Goal: Obtain resource: Download file/media

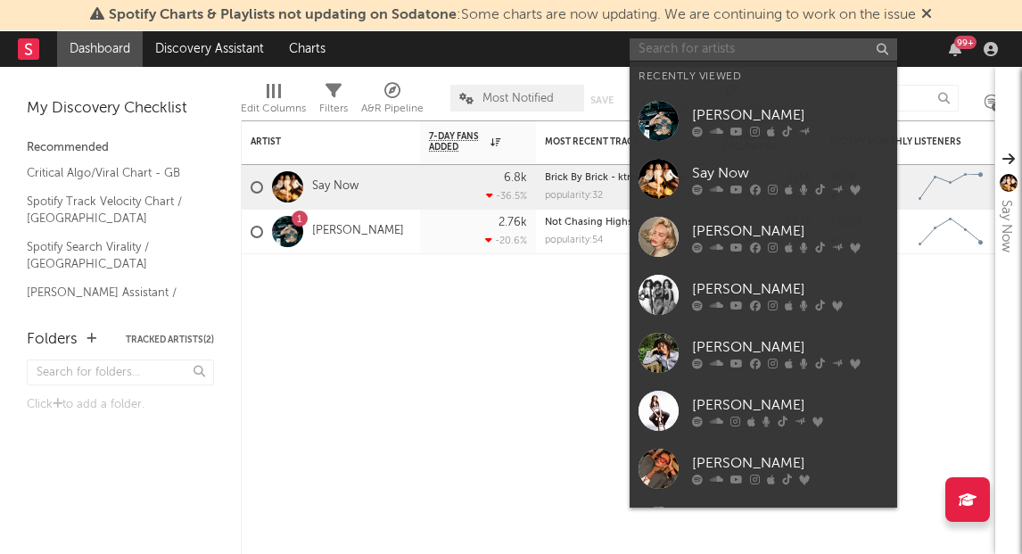
click at [705, 45] on input "text" at bounding box center [764, 49] width 268 height 22
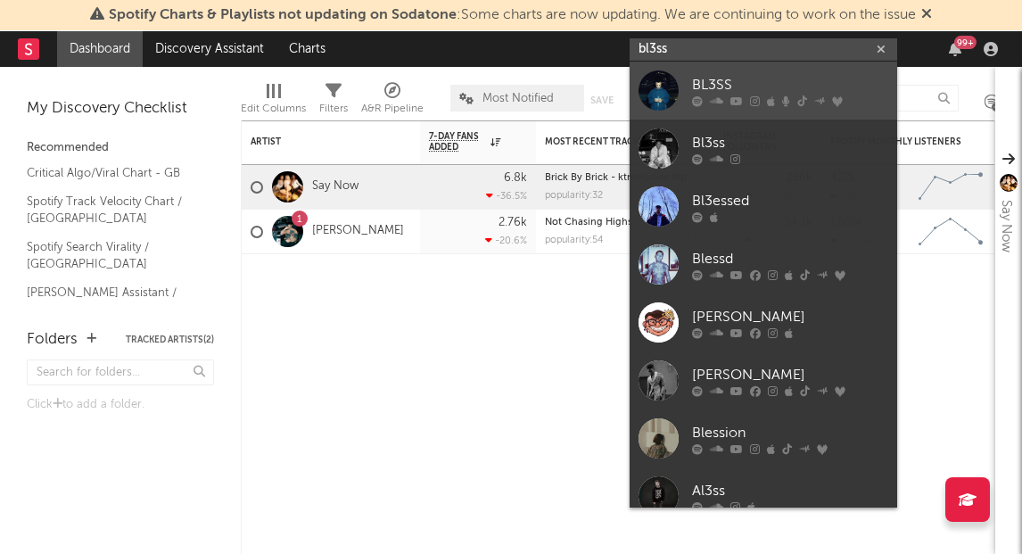
type input "bl3ss"
click at [741, 91] on div "BL3SS" at bounding box center [790, 84] width 196 height 21
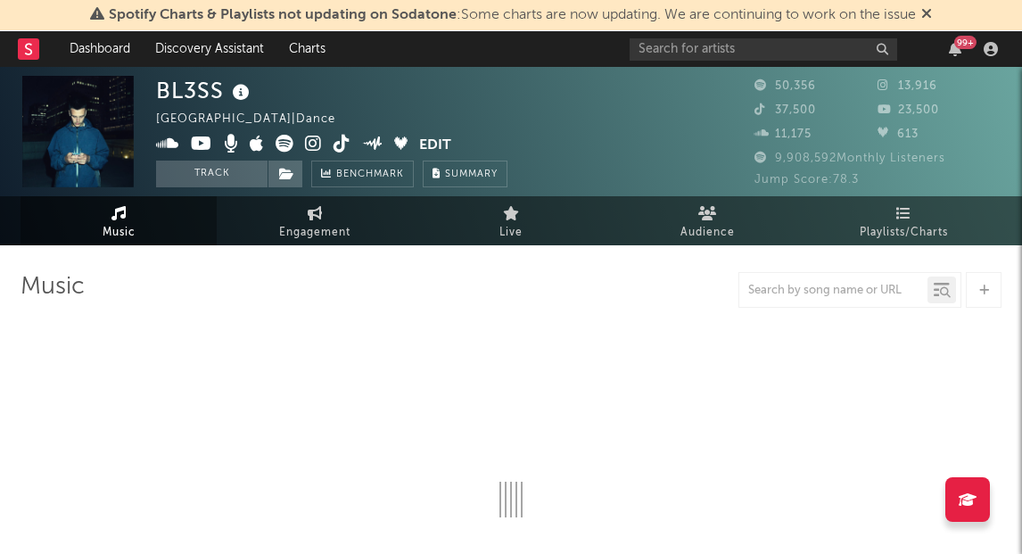
select select "6m"
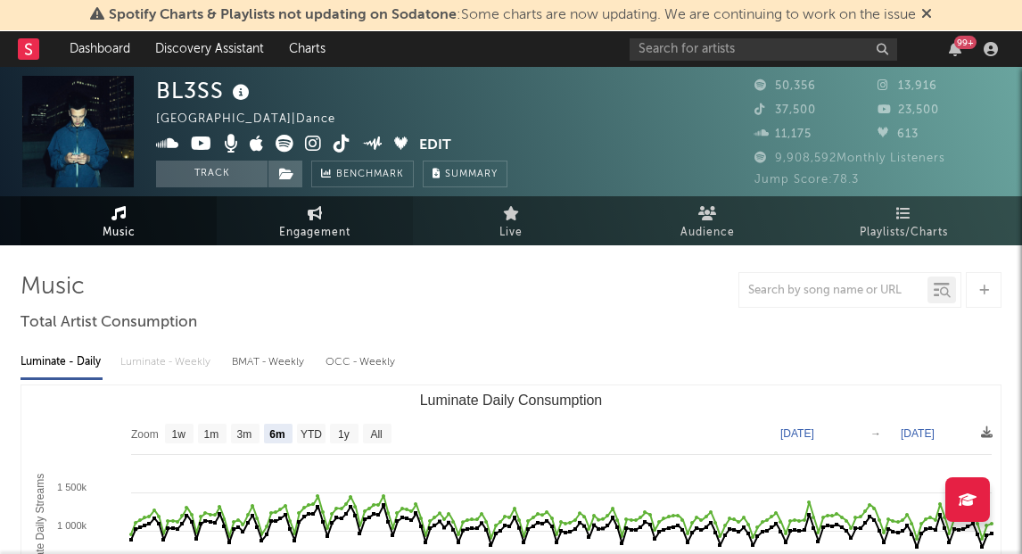
click at [337, 242] on span "Engagement" at bounding box center [314, 232] width 71 height 21
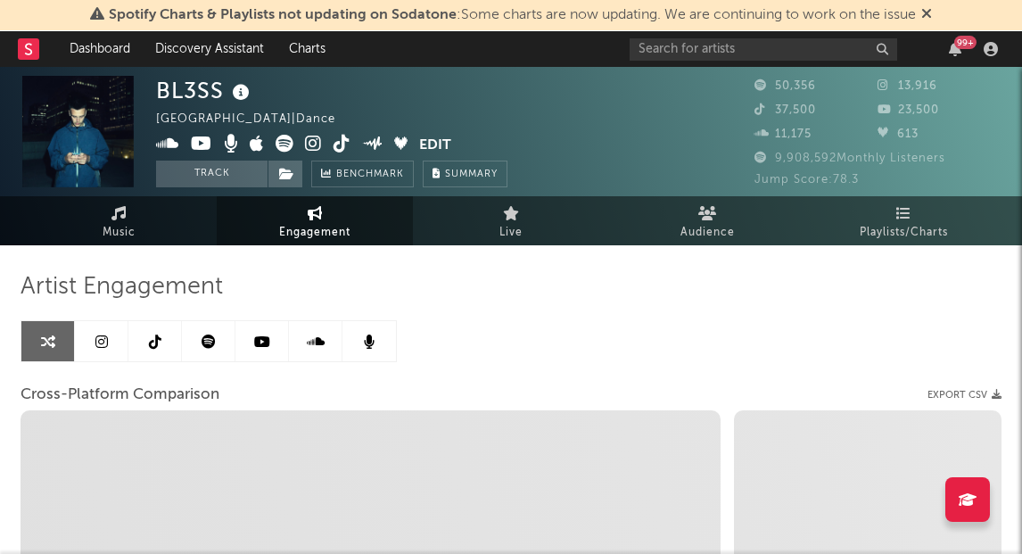
select select "1w"
select select "1m"
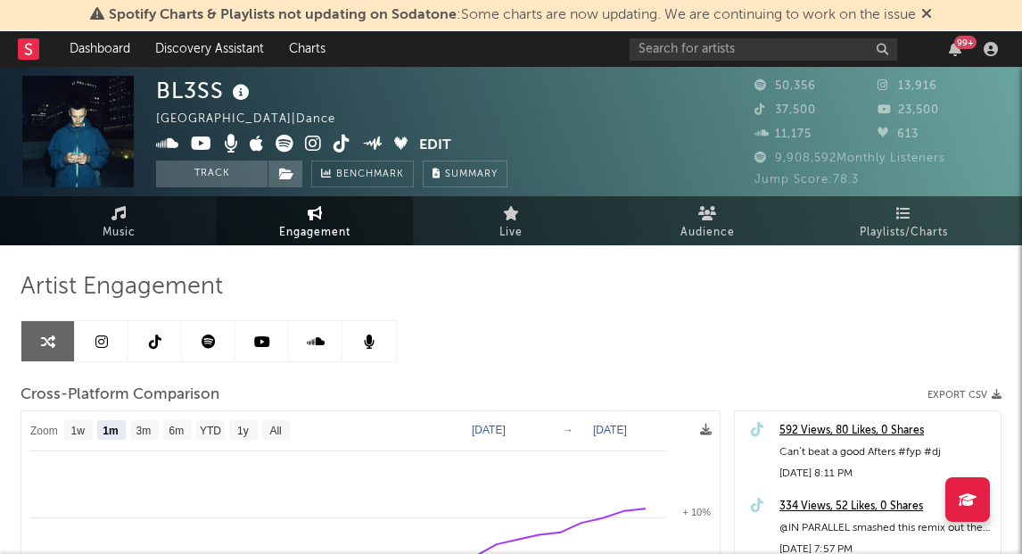
click at [111, 347] on link at bounding box center [102, 341] width 54 height 40
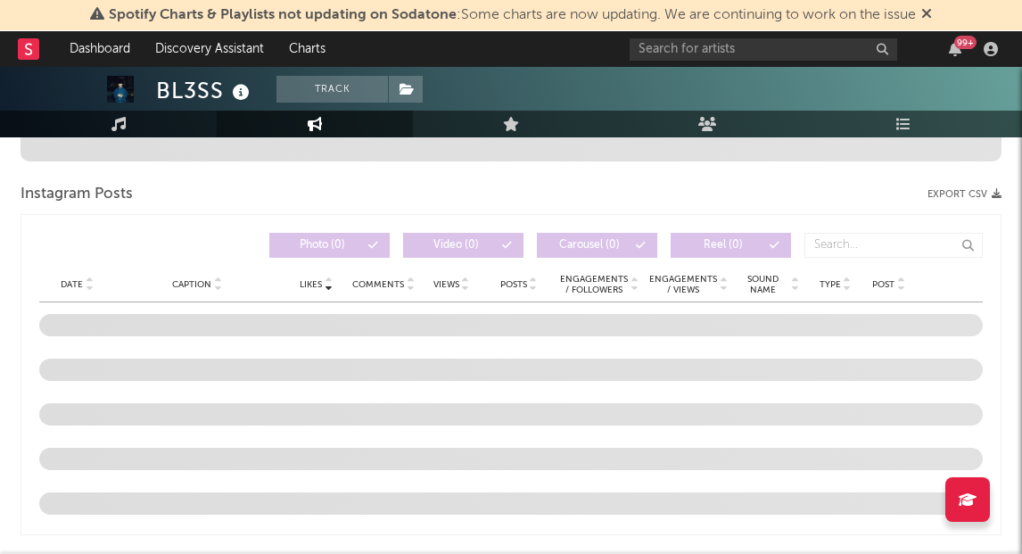
select select "6m"
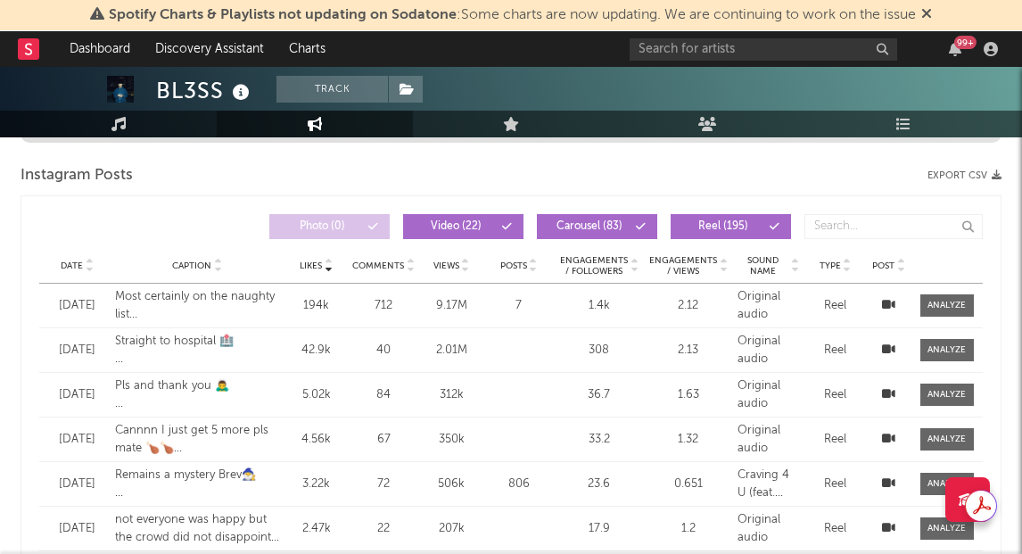
scroll to position [737, 0]
click at [90, 270] on icon at bounding box center [89, 268] width 9 height 7
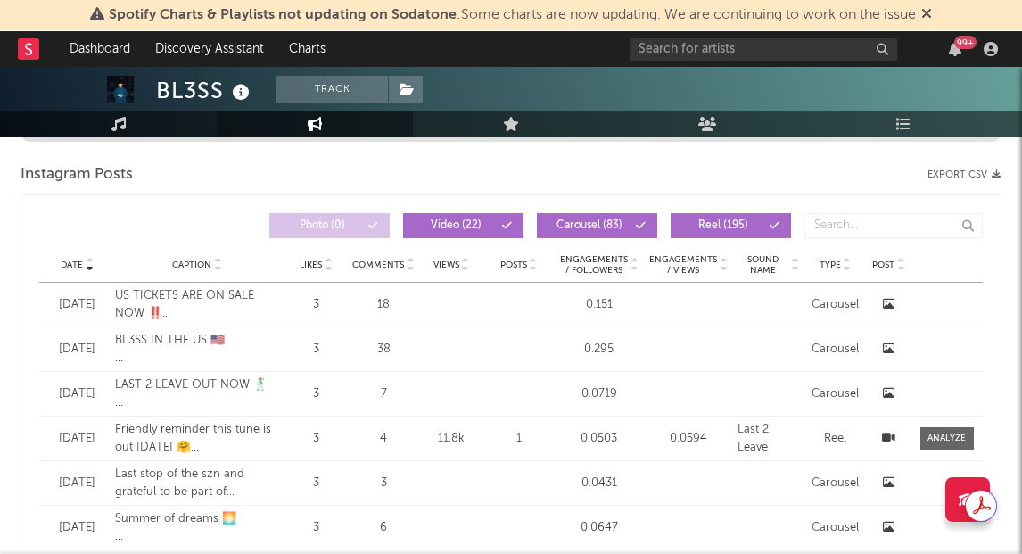
click at [969, 173] on button "Export CSV" at bounding box center [965, 174] width 74 height 11
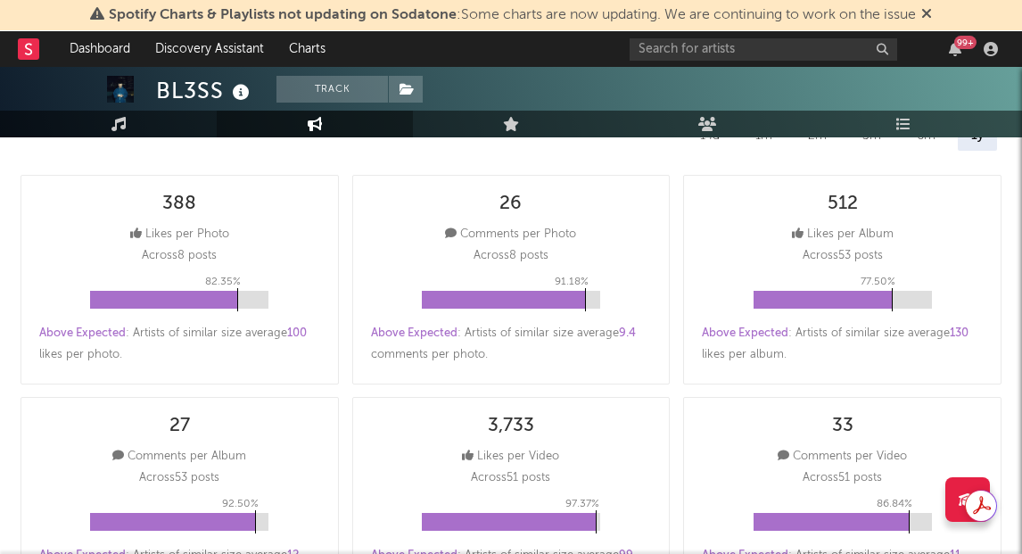
scroll to position [0, 0]
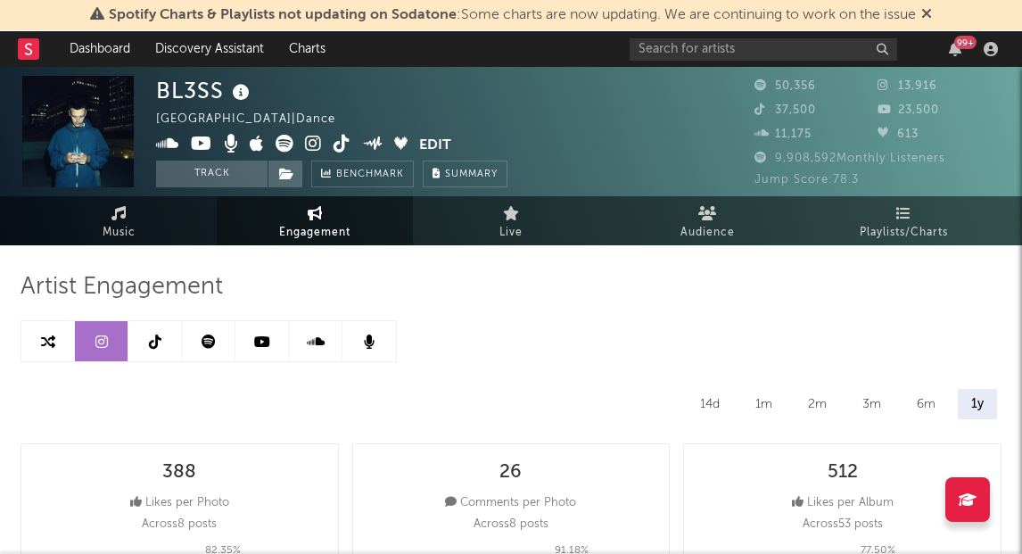
click at [150, 349] on link at bounding box center [155, 341] width 54 height 40
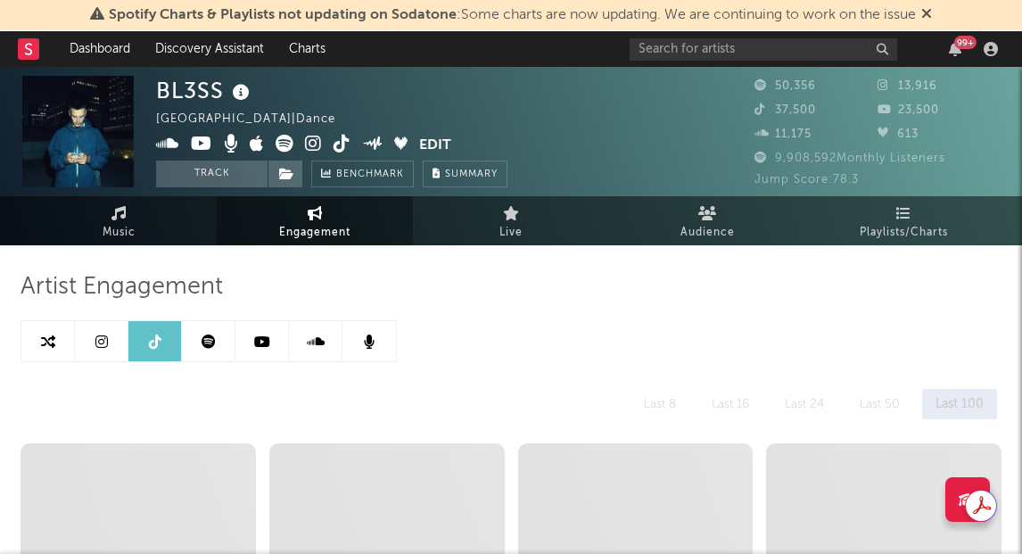
select select "6m"
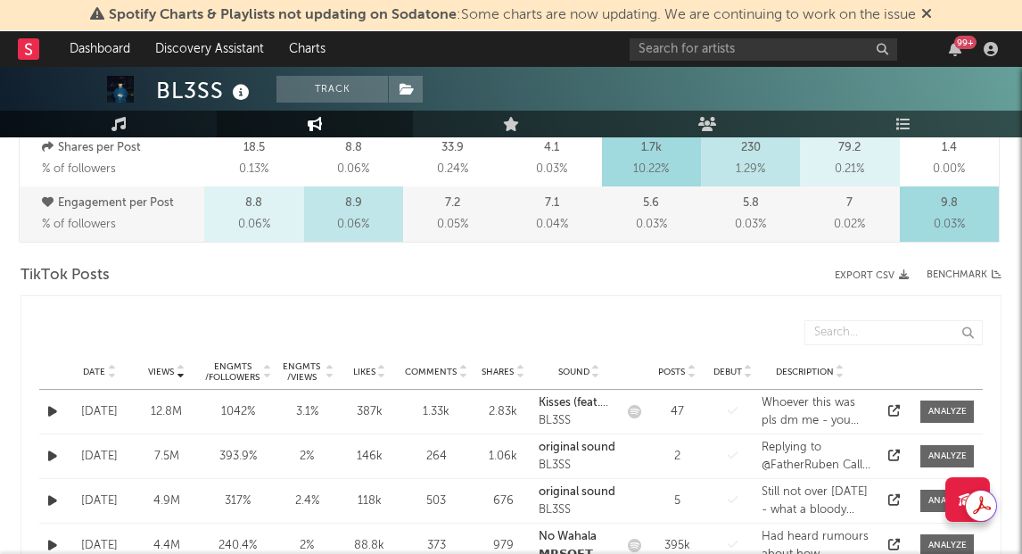
scroll to position [829, 0]
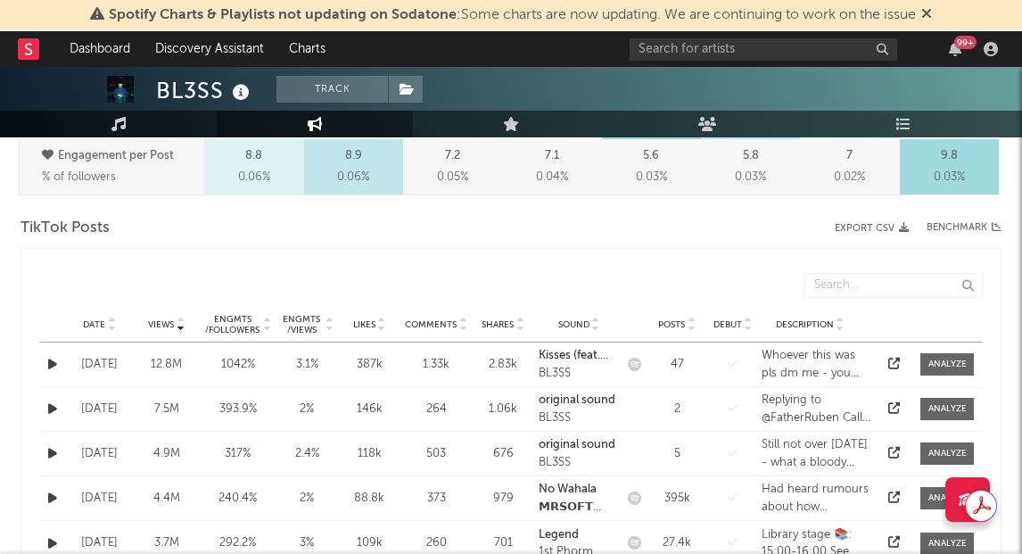
click at [109, 330] on icon at bounding box center [111, 328] width 9 height 7
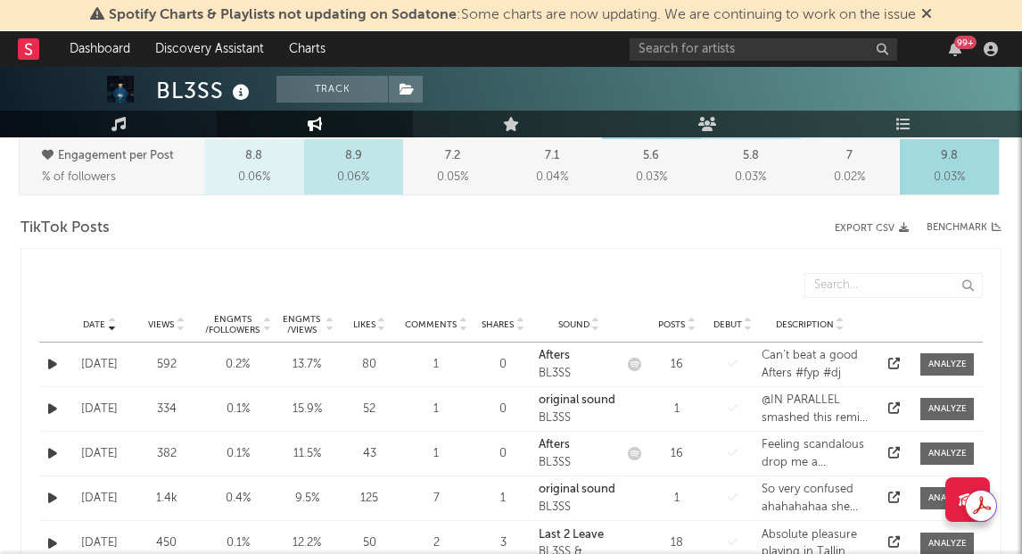
click at [874, 224] on button "Export CSV" at bounding box center [872, 228] width 74 height 11
